Goal: Task Accomplishment & Management: Manage account settings

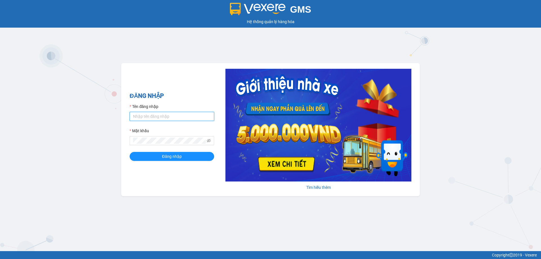
type input "ttnguyen.thoidai"
drag, startPoint x: 170, startPoint y: 116, endPoint x: 106, endPoint y: 126, distance: 64.5
click at [106, 126] on div "GMS Hệ thống quản lý hàng hóa ĐĂNG NHẬP Tên đăng nhập ttnguyen.thoidai Mật khẩu…" at bounding box center [270, 125] width 541 height 251
type input "ngvan.thoidai"
click at [107, 152] on div "GMS Hệ thống quản lý hàng hóa ĐĂNG NHẬP Tên đăng nhập ngvan.thoidai Mật khẩu Đă…" at bounding box center [270, 125] width 541 height 251
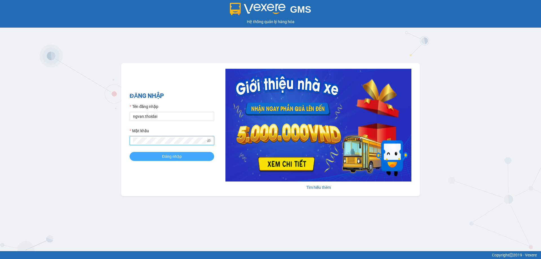
click at [168, 156] on span "Đăng nhập" at bounding box center [172, 156] width 20 height 6
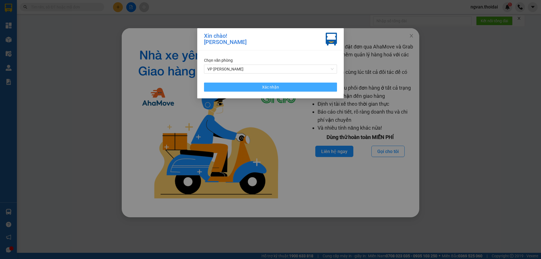
click at [282, 88] on button "Xác nhận" at bounding box center [270, 87] width 133 height 9
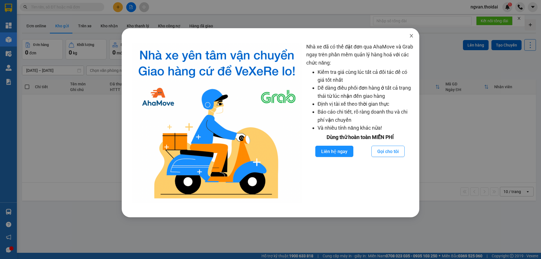
click at [412, 35] on icon "close" at bounding box center [411, 36] width 5 height 5
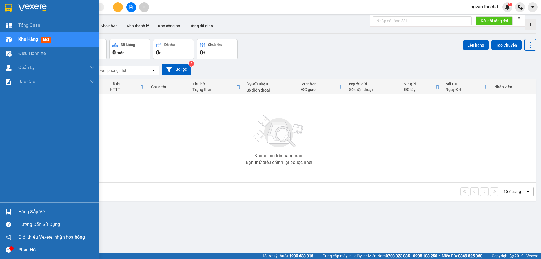
click at [12, 211] on div at bounding box center [9, 212] width 10 height 10
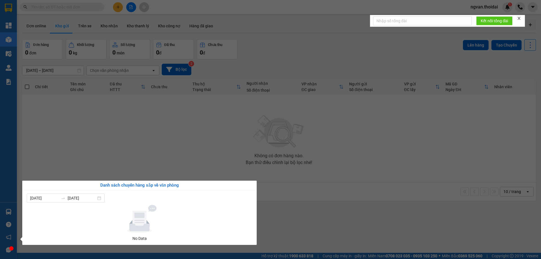
click at [127, 129] on section "Kết quả tìm kiếm ( 0 ) Bộ lọc No Data ngvan.thoidai 1 Tổng Quan Kho hàng mới Đi…" at bounding box center [270, 129] width 541 height 259
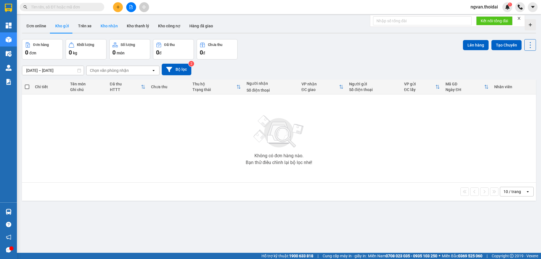
click at [113, 26] on button "Kho nhận" at bounding box center [109, 26] width 26 height 14
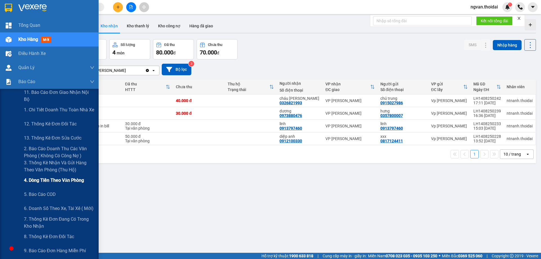
click at [75, 180] on span "4. Dòng tiền theo văn phòng" at bounding box center [54, 180] width 60 height 7
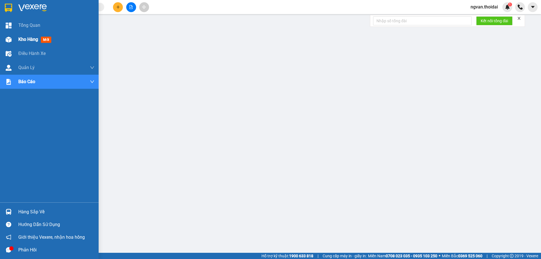
click at [19, 40] on span "Kho hàng" at bounding box center [28, 39] width 20 height 5
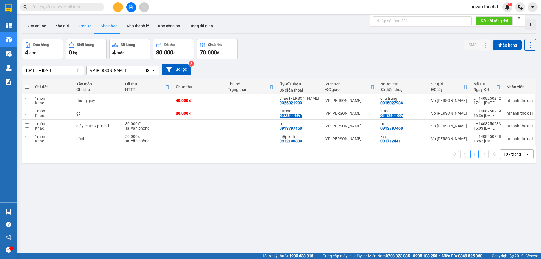
click at [80, 26] on button "Trên xe" at bounding box center [85, 26] width 23 height 14
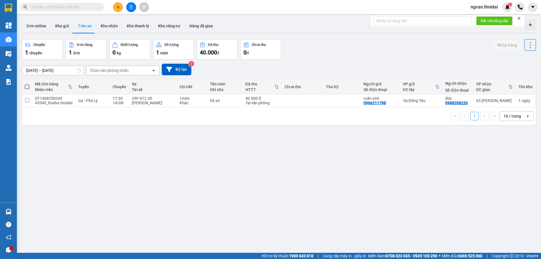
click at [72, 71] on input "13/08/2025 – 15/08/2025" at bounding box center [52, 70] width 61 height 9
click at [277, 209] on div "ver 1.8.138 Đơn online Kho gửi Trên xe Kho nhận Kho thanh lý Kho công nợ Hàng đ…" at bounding box center [279, 146] width 518 height 259
click at [56, 8] on input "text" at bounding box center [64, 7] width 66 height 6
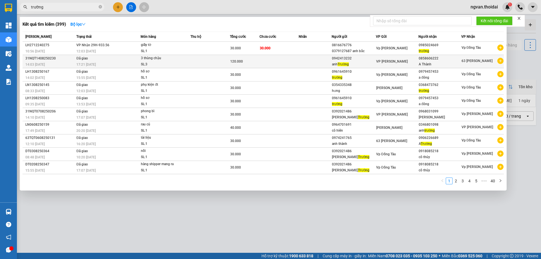
type input "trường"
click at [245, 61] on div "120.000" at bounding box center [244, 61] width 29 height 6
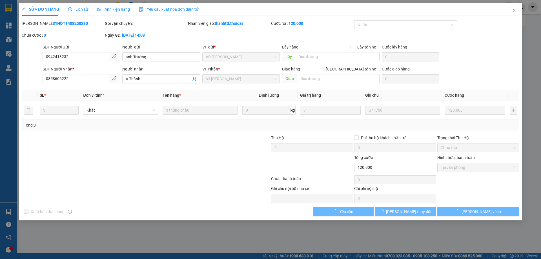
click at [81, 9] on span "Lịch sử" at bounding box center [78, 9] width 20 height 5
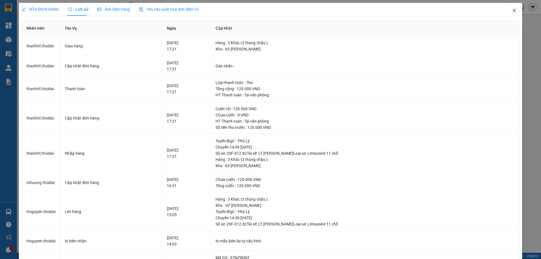
click at [512, 11] on icon "close" at bounding box center [514, 10] width 5 height 5
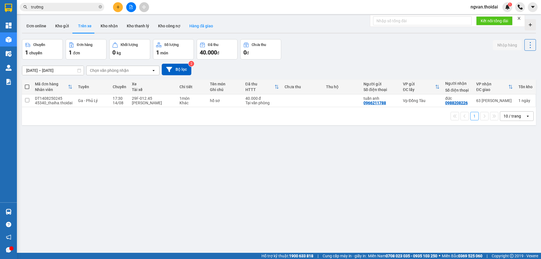
click at [201, 23] on button "Hàng đã giao" at bounding box center [201, 26] width 33 height 14
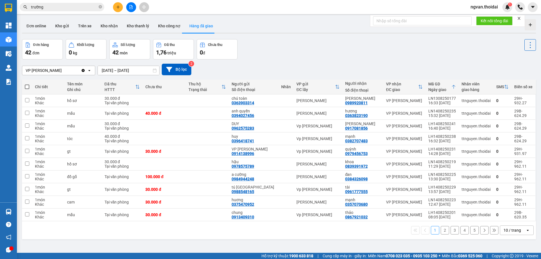
click at [148, 69] on input "13/08/2025 – 15/08/2025" at bounding box center [128, 70] width 61 height 9
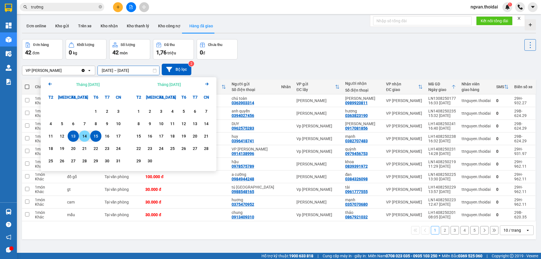
click at [86, 137] on div "14" at bounding box center [85, 136] width 8 height 7
type input "14/08/2025 – 14/08/2025"
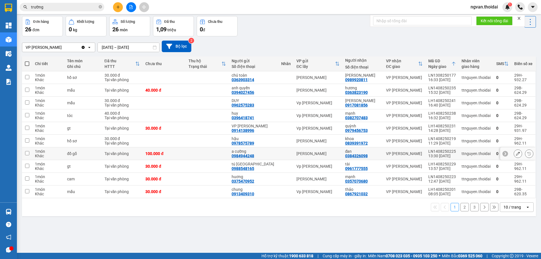
scroll to position [26, 0]
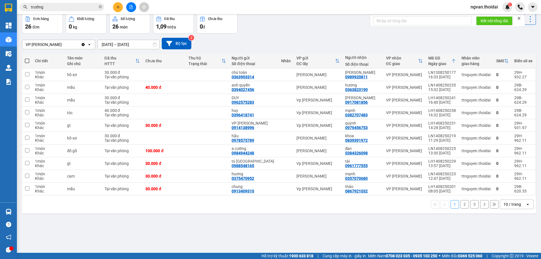
click at [471, 208] on button "3" at bounding box center [474, 204] width 8 height 8
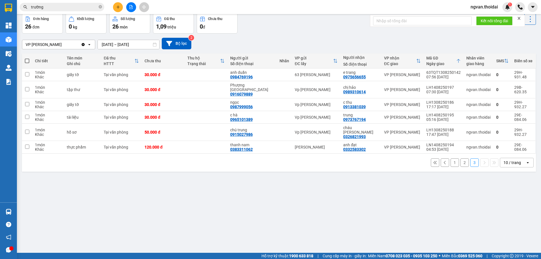
click at [461, 158] on button "2" at bounding box center [464, 162] width 8 height 8
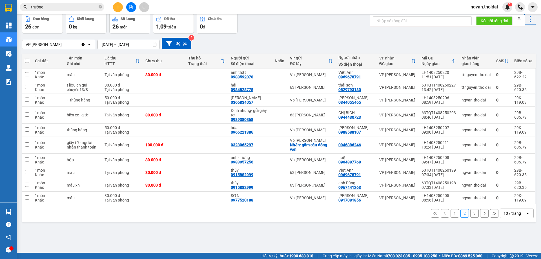
click at [451, 213] on button "1" at bounding box center [454, 213] width 8 height 8
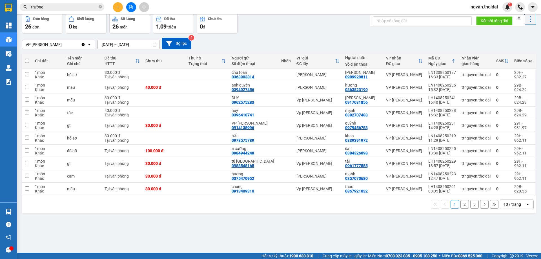
click at [460, 208] on button "2" at bounding box center [464, 204] width 8 height 8
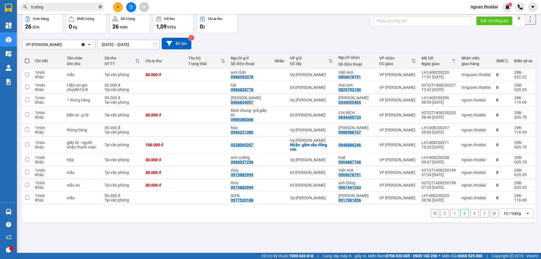
click at [101, 8] on icon "close-circle" at bounding box center [100, 6] width 3 height 3
click at [470, 214] on button "3" at bounding box center [474, 213] width 8 height 8
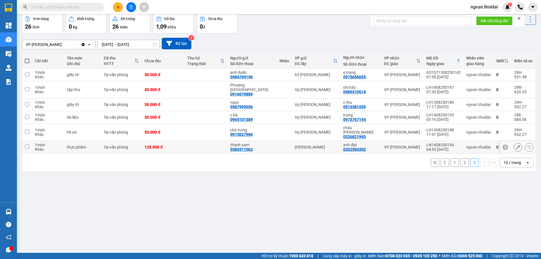
click at [516, 145] on icon at bounding box center [518, 147] width 4 height 4
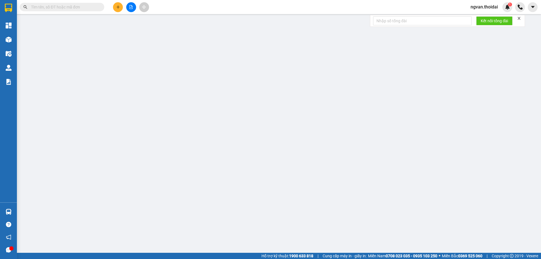
type input "0383311062"
type input "thanh nam"
type input "0332583302"
type input "anh đạt"
type input "120.000"
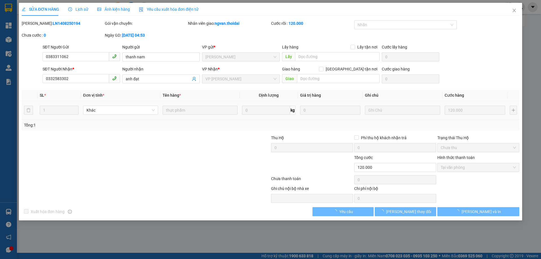
click at [82, 12] on div "SỬA ĐƠN HÀNG Lịch sử Ảnh kiện hàng Yêu cầu xuất hóa đơn điện tử Total Paid Fee …" at bounding box center [270, 129] width 541 height 259
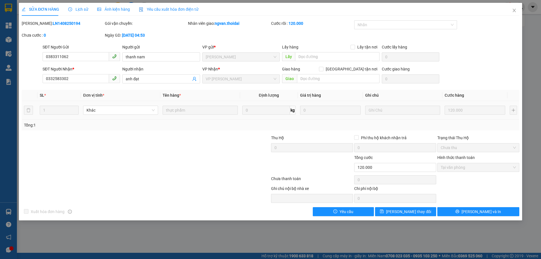
click at [82, 10] on span "Lịch sử" at bounding box center [78, 9] width 20 height 5
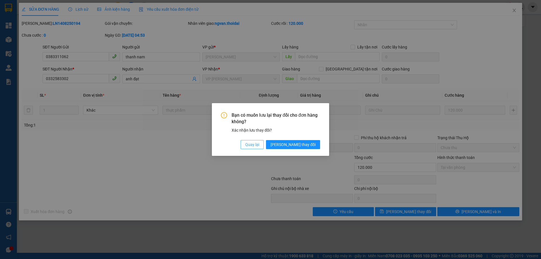
click at [259, 146] on span "Quay lại" at bounding box center [252, 144] width 14 height 6
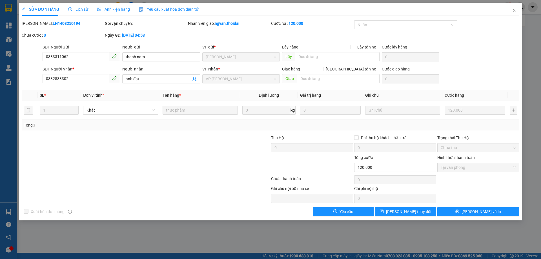
click at [81, 9] on span "Lịch sử" at bounding box center [78, 9] width 20 height 5
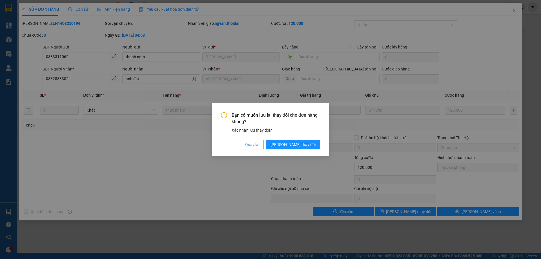
click at [259, 146] on span "Quay lại" at bounding box center [252, 144] width 14 height 6
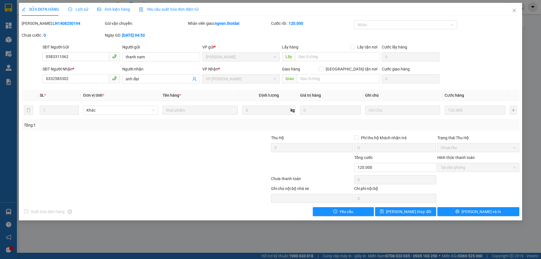
click at [80, 12] on div "Lịch sử" at bounding box center [78, 9] width 20 height 6
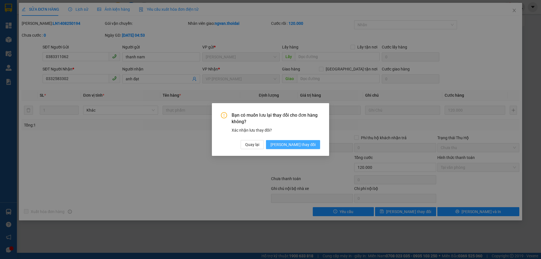
click at [307, 145] on span "Lưu thay đổi" at bounding box center [292, 144] width 45 height 6
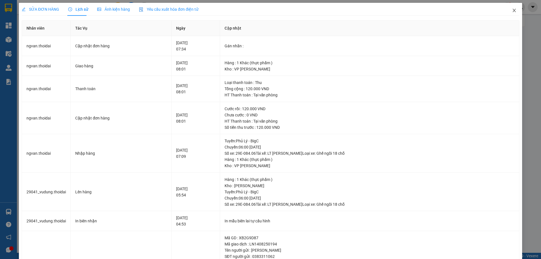
click at [512, 11] on span "Close" at bounding box center [514, 11] width 16 height 16
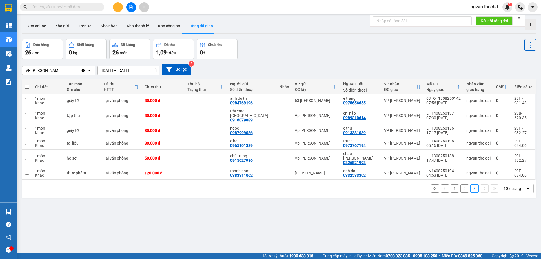
click at [461, 184] on button "2" at bounding box center [464, 188] width 8 height 8
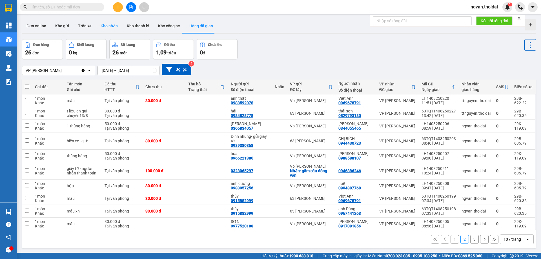
click at [109, 28] on button "Kho nhận" at bounding box center [109, 26] width 26 height 14
